Goal: Task Accomplishment & Management: Manage account settings

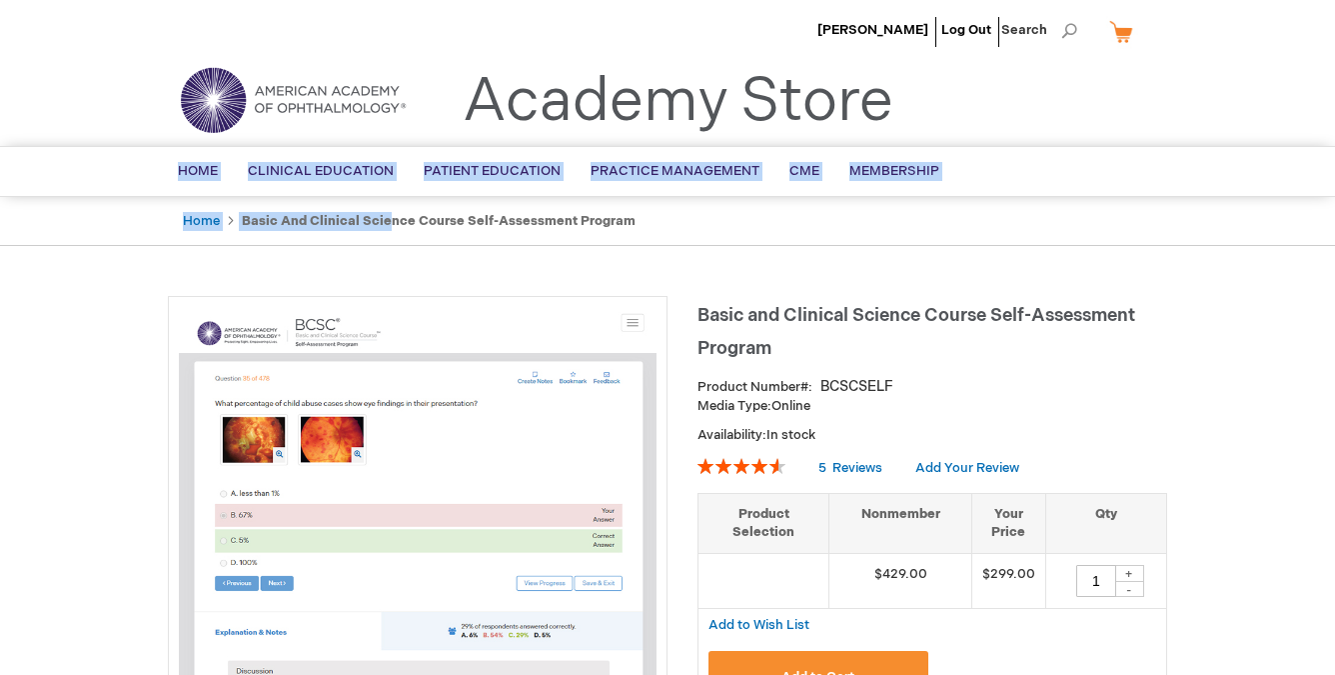
drag, startPoint x: 0, startPoint y: 0, endPoint x: 1103, endPoint y: 91, distance: 1106.3
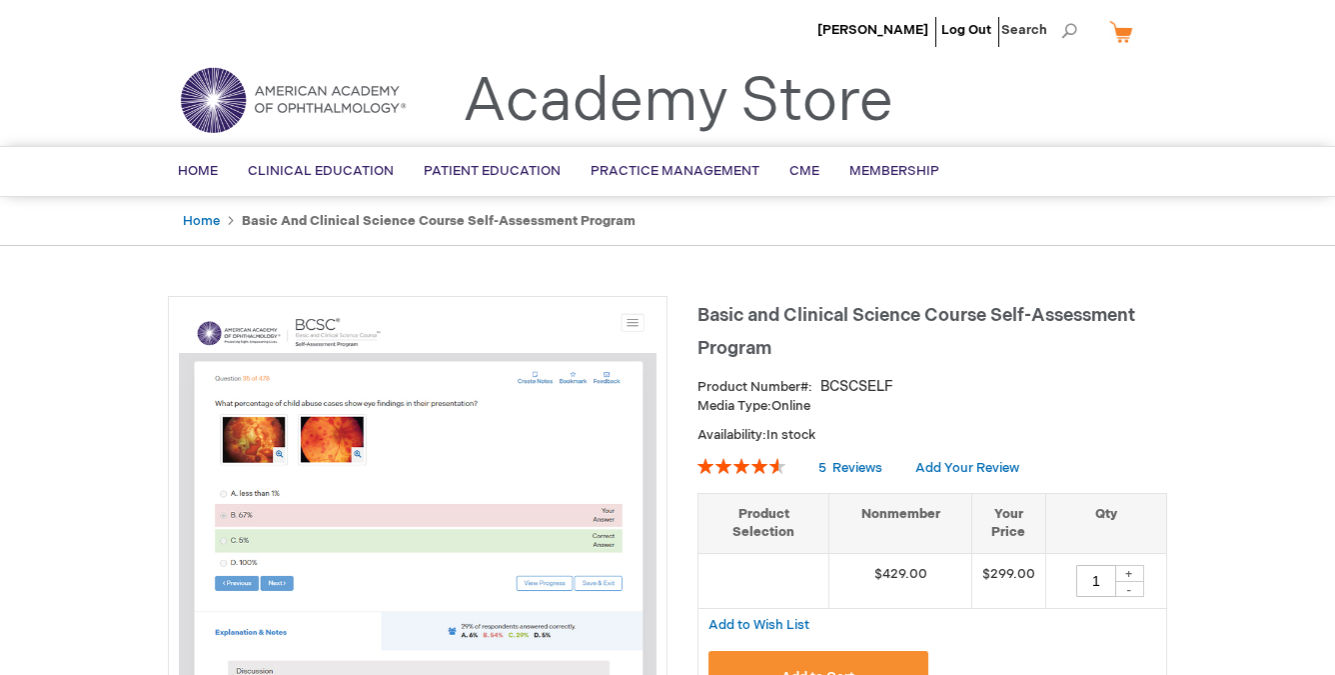
click at [1103, 91] on div "Toggle Nav Academy Store" at bounding box center [668, 108] width 1030 height 76
click at [917, 38] on li "[PERSON_NAME]" at bounding box center [873, 30] width 121 height 60
click at [907, 34] on span "[PERSON_NAME]" at bounding box center [873, 30] width 111 height 16
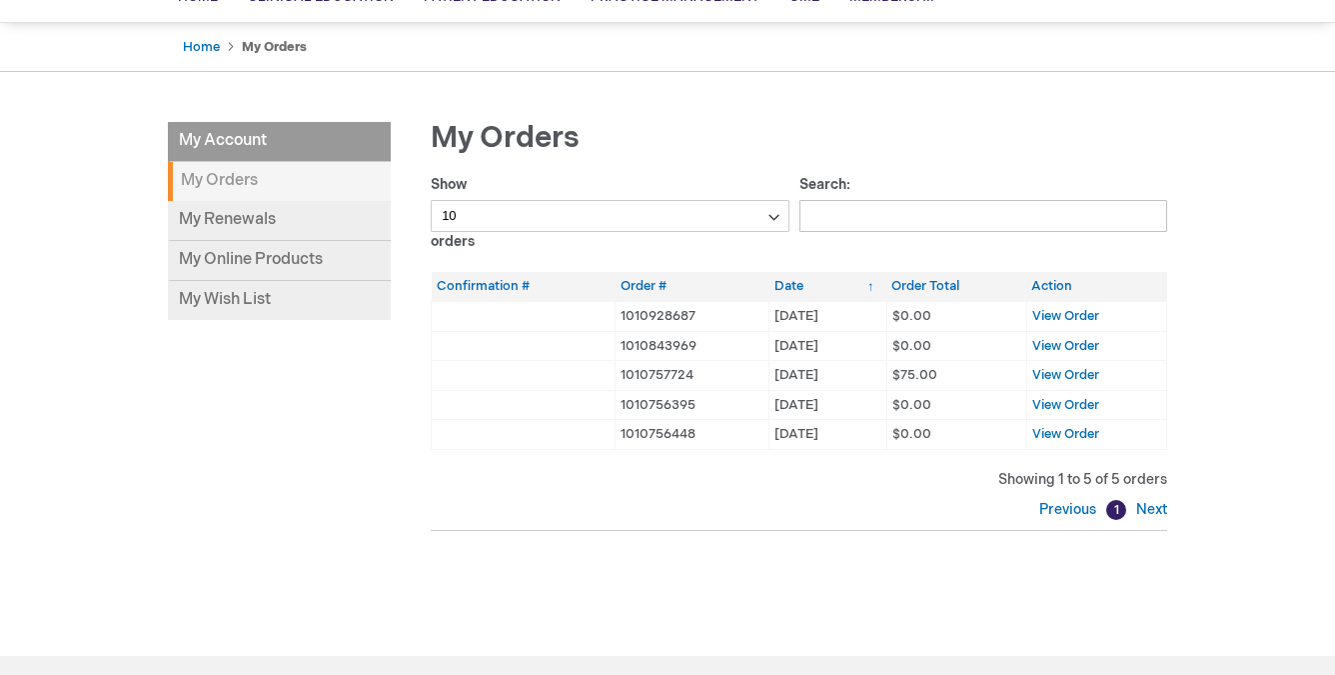
scroll to position [180, 0]
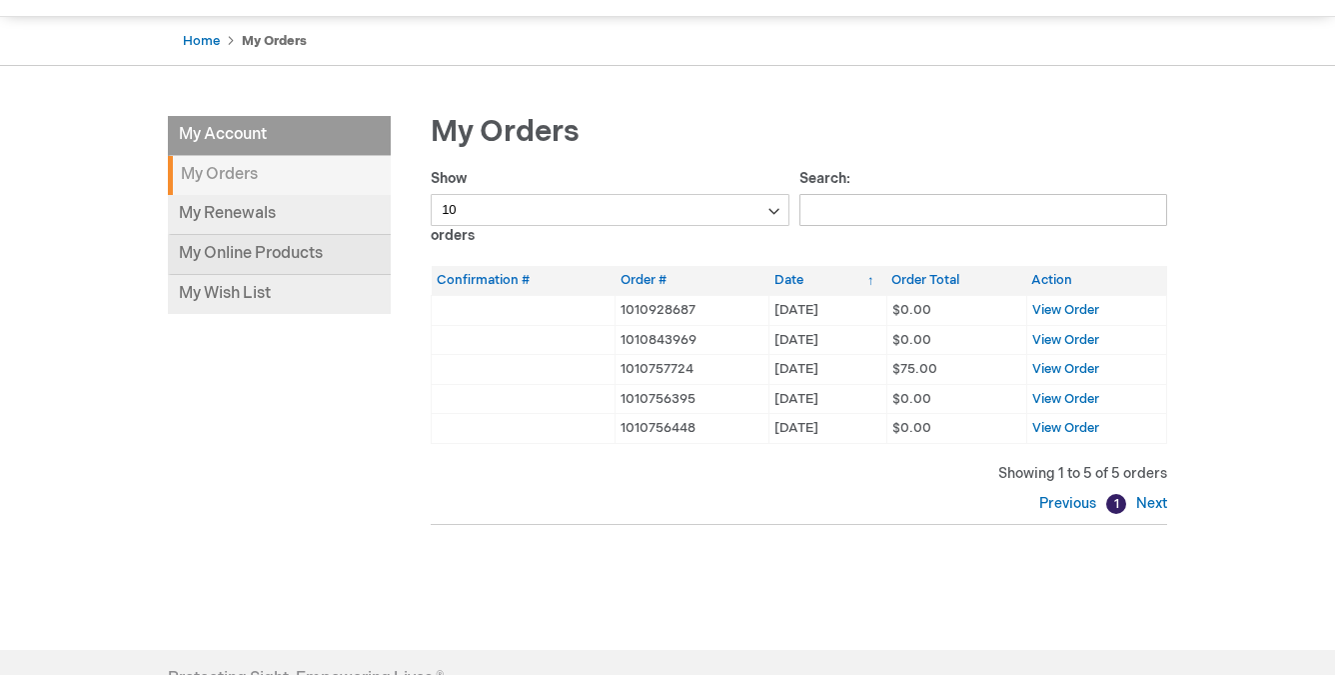
click at [212, 255] on link "My Online Products" at bounding box center [279, 255] width 223 height 40
